Goal: Information Seeking & Learning: Learn about a topic

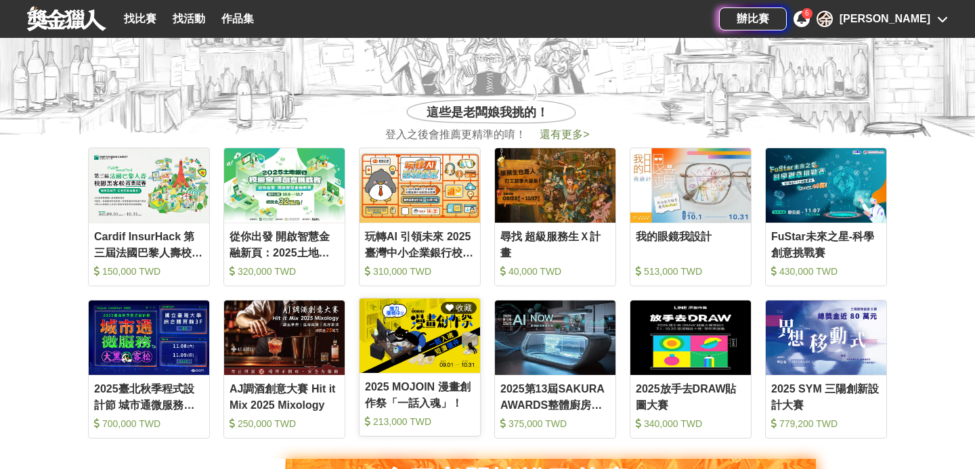
scroll to position [479, 0]
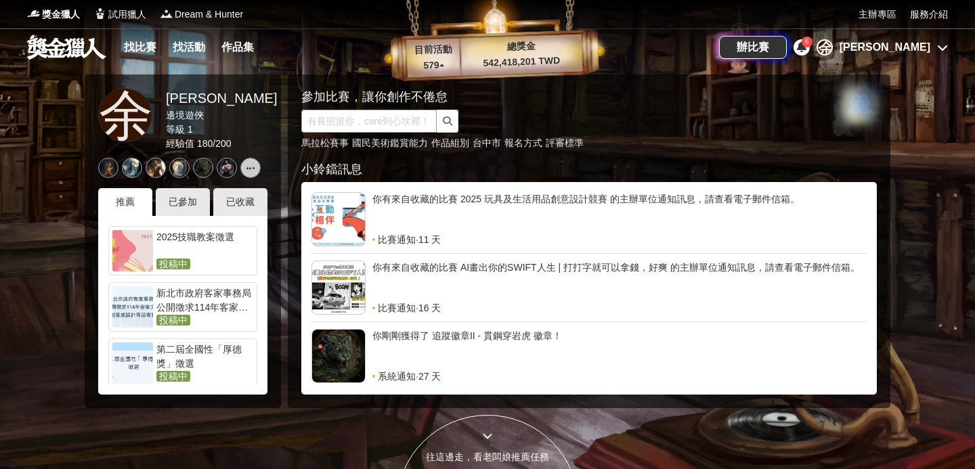
click at [377, 121] on input "text" at bounding box center [368, 121] width 135 height 23
paste input "2026全國插畫徵集-台灣VC文化賞"
type input "2026全國插畫徵集-台灣VC文化賞"
click button "submit" at bounding box center [448, 121] width 22 height 23
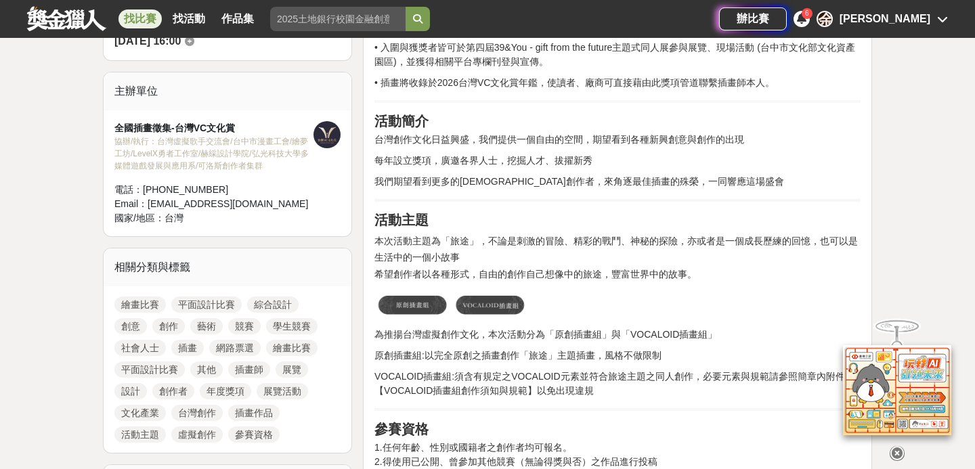
scroll to position [468, 0]
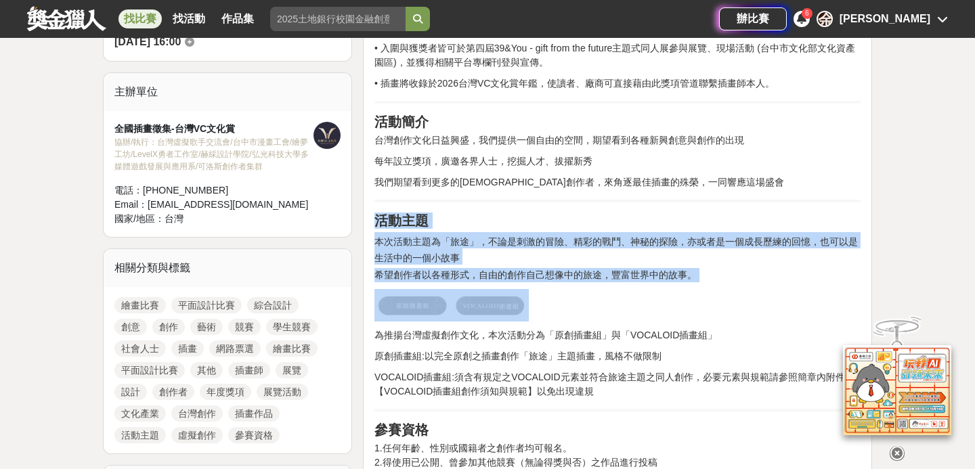
drag, startPoint x: 630, startPoint y: 293, endPoint x: 634, endPoint y: 211, distance: 81.4
click at [630, 215] on h2 "活動主題" at bounding box center [617, 221] width 486 height 16
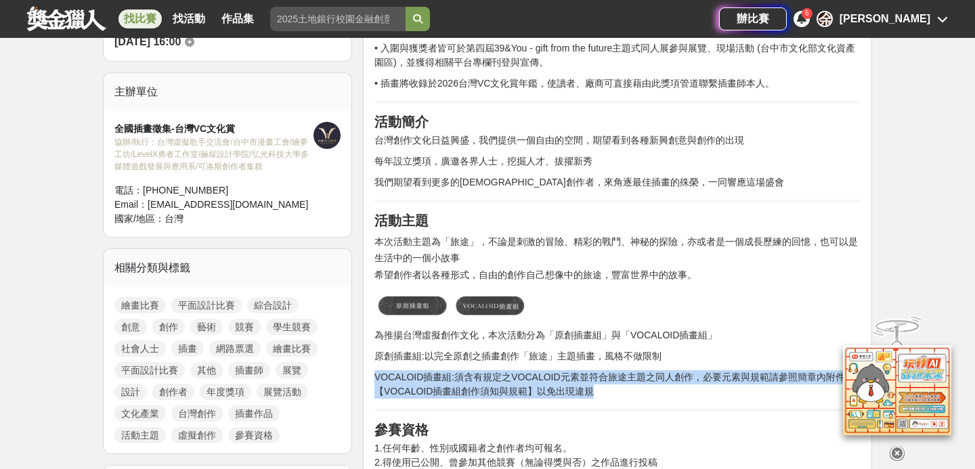
drag, startPoint x: 603, startPoint y: 412, endPoint x: 615, endPoint y: 342, distance: 70.8
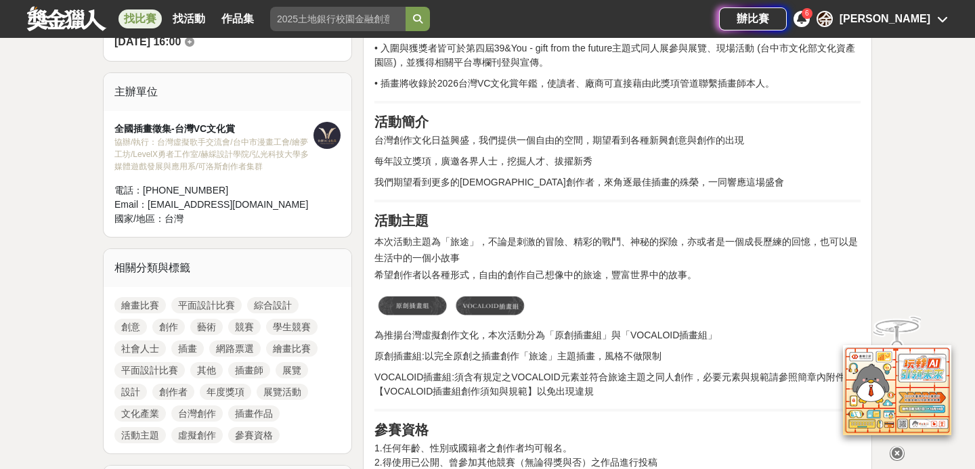
click at [614, 336] on span "為推揚台灣虛擬創作文化，本次活動分為「原創插畫組」與「VOCALOID插畫組」" at bounding box center [545, 335] width 343 height 11
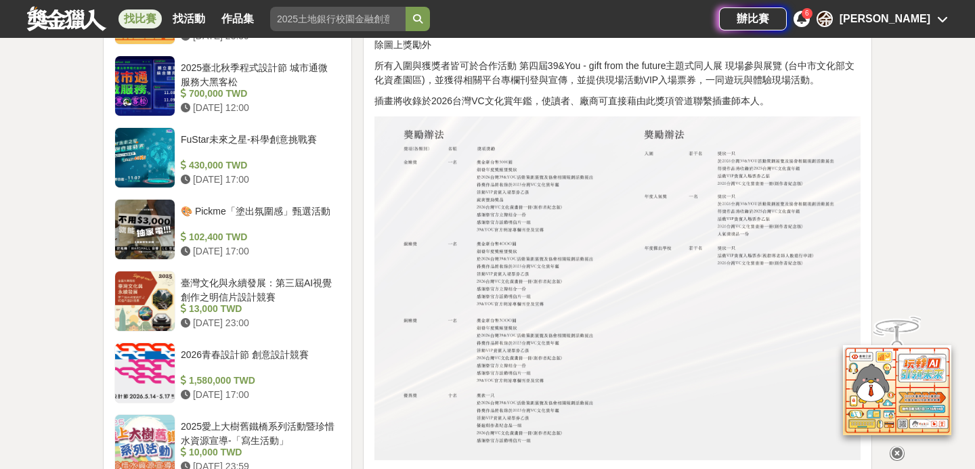
scroll to position [1667, 0]
